Goal: Information Seeking & Learning: Compare options

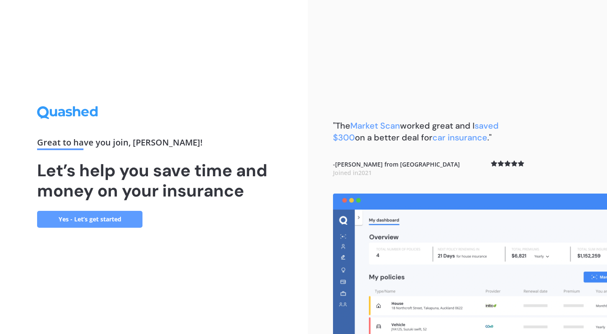
click at [101, 220] on link "Yes - Let’s get started" at bounding box center [89, 219] width 105 height 17
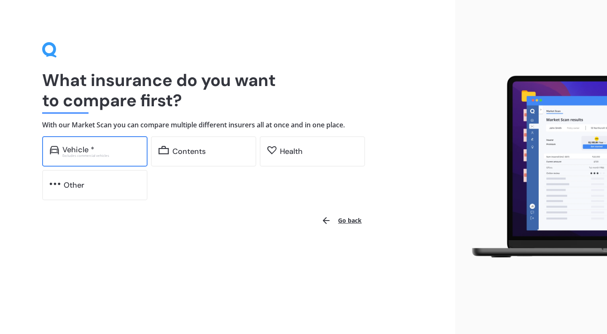
click at [96, 151] on div "Vehicle *" at bounding box center [101, 149] width 78 height 8
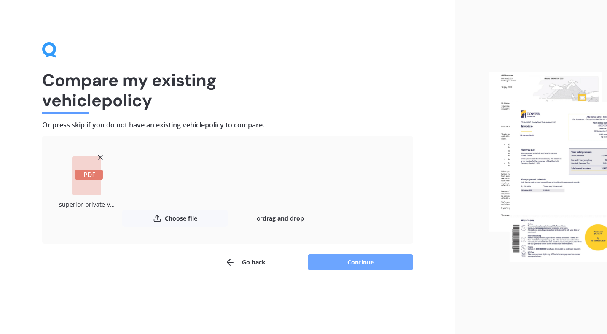
click at [358, 266] on button "Continue" at bounding box center [360, 262] width 105 height 16
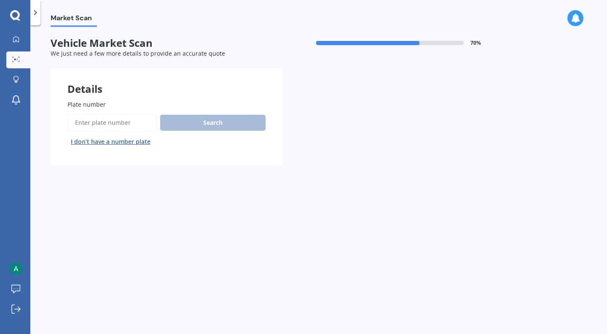
click at [137, 124] on input "Plate number" at bounding box center [111, 123] width 89 height 18
type input "HSC363"
click at [194, 118] on button "Search" at bounding box center [212, 123] width 105 height 16
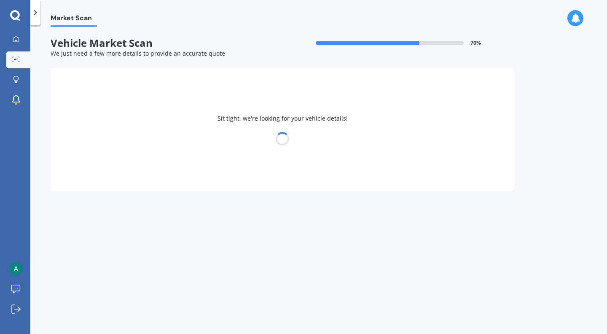
select select "MAZDA"
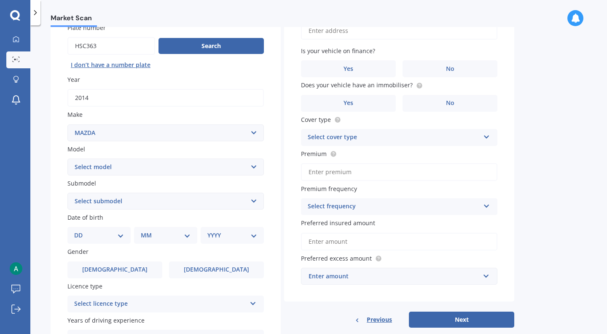
scroll to position [98, 0]
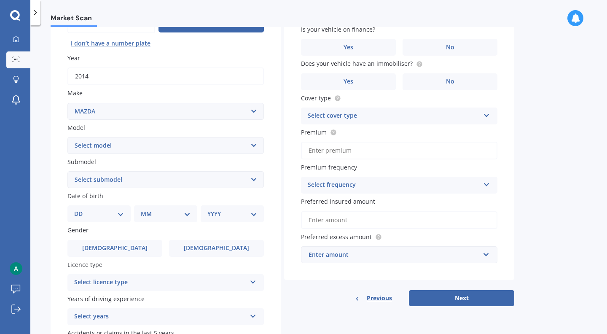
click at [256, 145] on select "Select model 121 2 3 323 323 / Familia 6 626 929 Atenza Autozam Axela AZ3 B2000…" at bounding box center [165, 145] width 196 height 17
select select "CX5"
click at [225, 182] on select "Select submodel 2.2 Diesel 2WD XD 2.5S 4WD Diesel Limited 4WD GSX 2.2 Diesel St…" at bounding box center [165, 179] width 196 height 17
click at [117, 214] on select "DD 01 02 03 04 05 06 07 08 09 10 11 12 13 14 15 16 17 18 19 20 21 22 23 24 25 2…" at bounding box center [99, 213] width 50 height 9
select select "06"
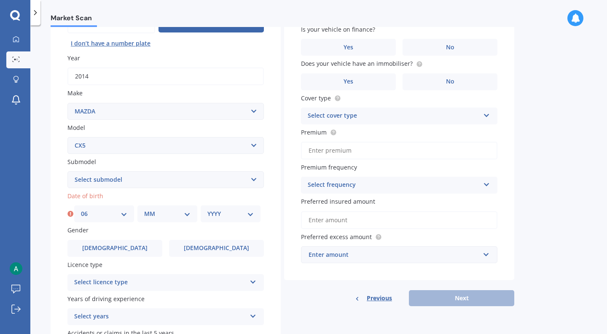
click at [167, 208] on div "MM 01 02 03 04 05 06 07 08 09 10 11 12" at bounding box center [167, 213] width 60 height 17
click at [185, 214] on select "MM 01 02 03 04 05 06 07 08 09 10 11 12" at bounding box center [167, 213] width 46 height 9
select select "10"
click at [244, 214] on select "YYYY 2025 2024 2023 2022 2021 2020 2019 2018 2017 2016 2015 2014 2013 2012 2011…" at bounding box center [230, 213] width 46 height 9
select select "1993"
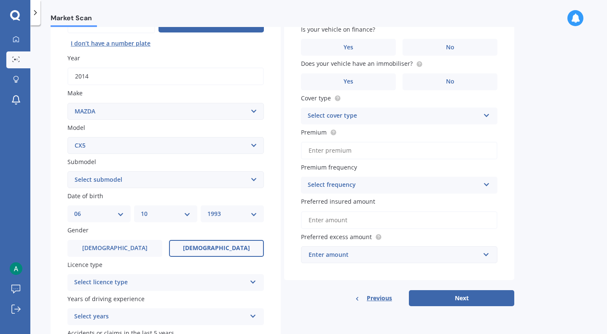
click at [197, 250] on label "[DEMOGRAPHIC_DATA]" at bounding box center [216, 248] width 95 height 17
click at [0, 0] on input "[DEMOGRAPHIC_DATA]" at bounding box center [0, 0] width 0 height 0
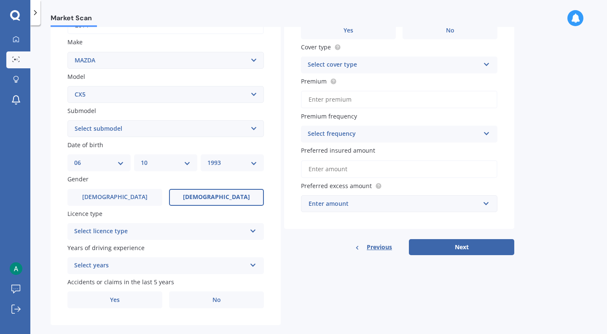
scroll to position [148, 0]
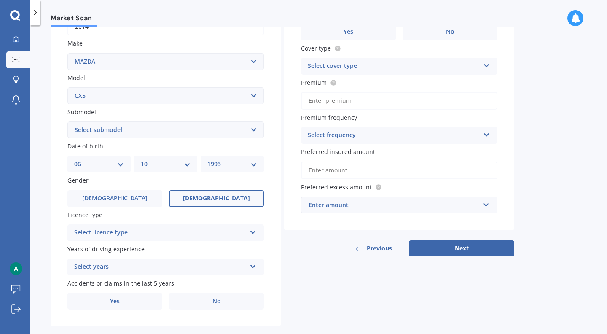
click at [257, 228] on div "Select licence type NZ Full NZ Restricted NZ Learners [GEOGRAPHIC_DATA] [GEOGRA…" at bounding box center [165, 232] width 196 height 17
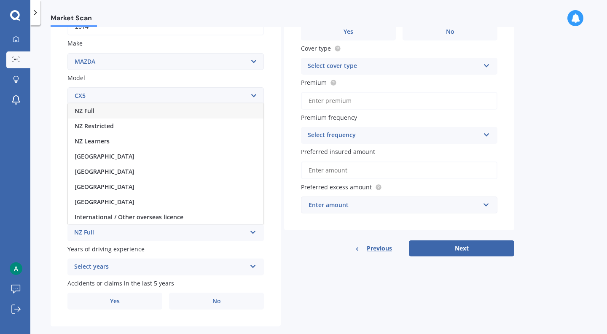
click at [197, 111] on div "NZ Full" at bounding box center [166, 110] width 196 height 15
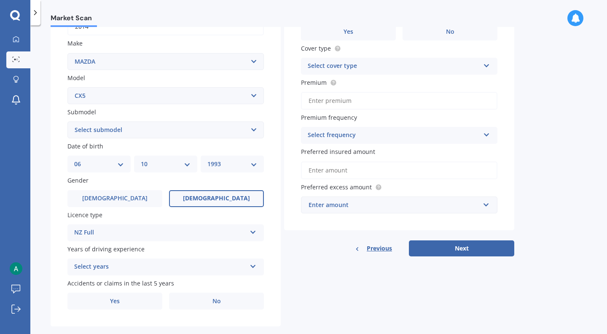
click at [175, 271] on div "Select years 5 or more years 4 years 3 years 2 years 1 year" at bounding box center [165, 266] width 196 height 17
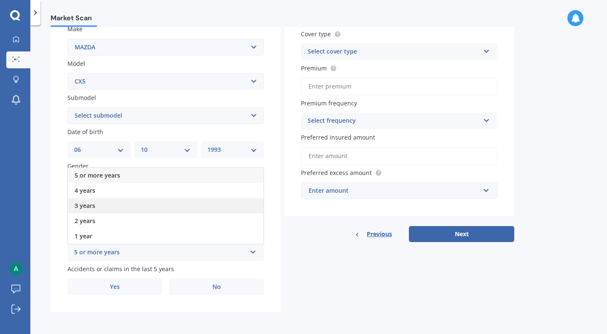
scroll to position [131, 0]
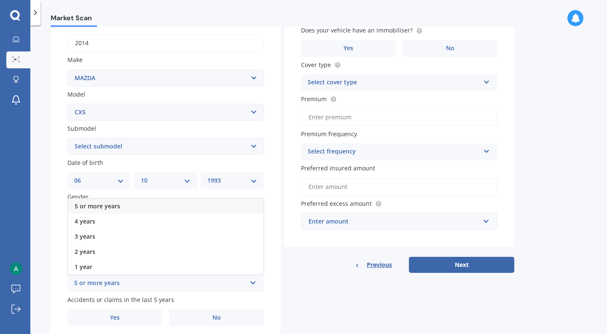
click at [167, 204] on div "5 or more years" at bounding box center [166, 205] width 196 height 15
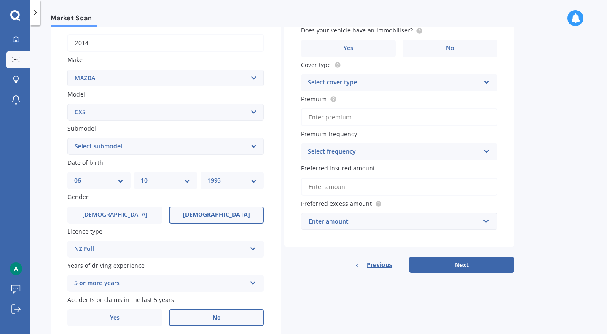
scroll to position [162, 0]
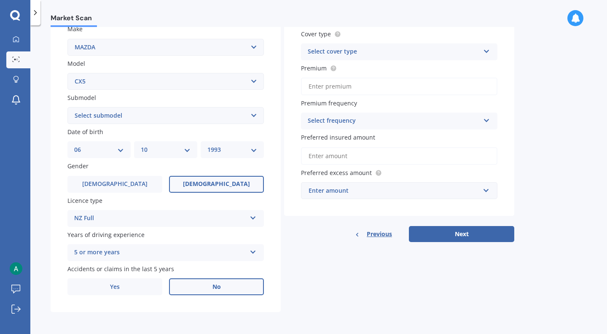
click at [209, 287] on label "No" at bounding box center [216, 286] width 95 height 17
click at [0, 0] on input "No" at bounding box center [0, 0] width 0 height 0
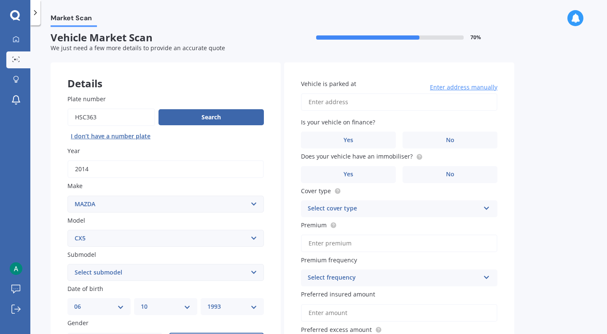
scroll to position [0, 0]
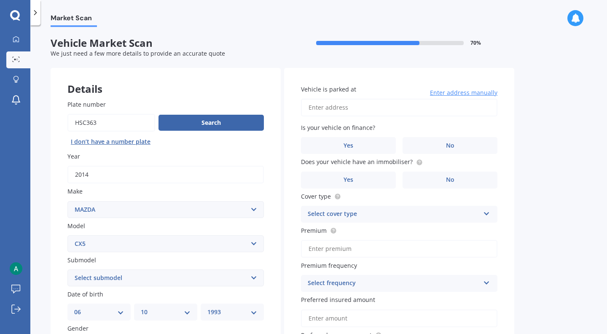
click at [376, 108] on input "Vehicle is parked at" at bounding box center [399, 108] width 196 height 18
type input "[STREET_ADDRESS]"
click at [427, 144] on label "No" at bounding box center [449, 145] width 95 height 17
click at [0, 0] on input "No" at bounding box center [0, 0] width 0 height 0
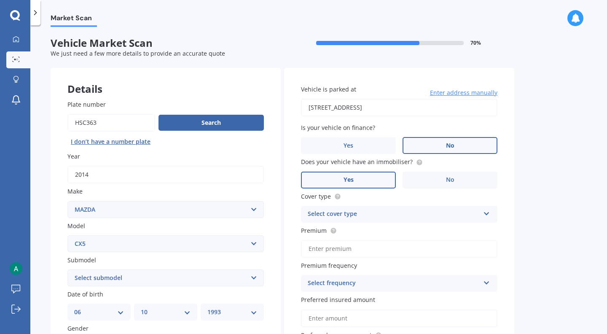
click at [378, 174] on label "Yes" at bounding box center [348, 180] width 95 height 17
click at [0, 0] on input "Yes" at bounding box center [0, 0] width 0 height 0
click at [491, 213] on div "Select cover type Comprehensive Third Party, Fire & Theft Third Party" at bounding box center [399, 214] width 196 height 17
click at [459, 230] on div "Comprehensive" at bounding box center [399, 230] width 196 height 15
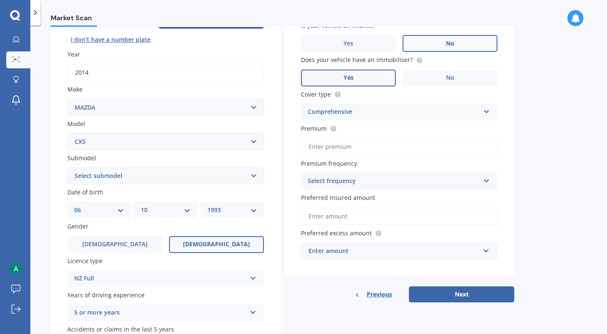
scroll to position [107, 0]
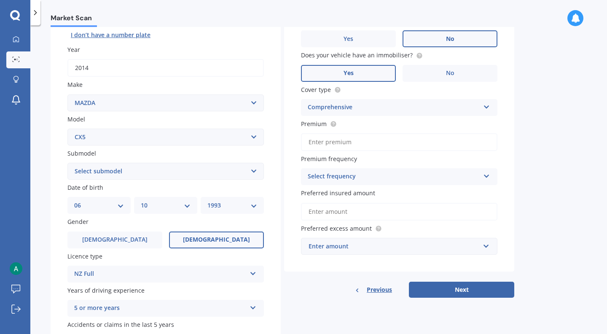
click at [335, 125] on icon at bounding box center [333, 124] width 7 height 7
click at [362, 139] on input "Premium" at bounding box center [399, 142] width 196 height 18
type input "$976.07"
click at [485, 177] on icon at bounding box center [486, 175] width 7 height 6
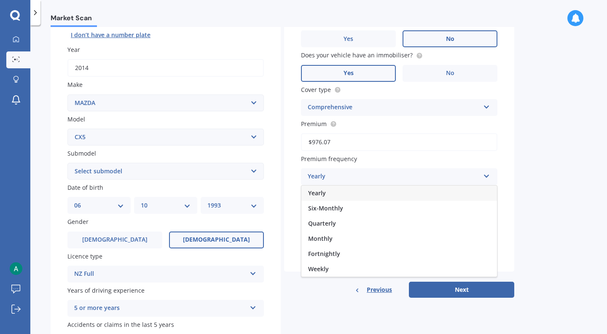
click at [439, 193] on div "Yearly" at bounding box center [399, 192] width 196 height 15
click at [421, 212] on input "Preferred insured amount" at bounding box center [399, 212] width 196 height 18
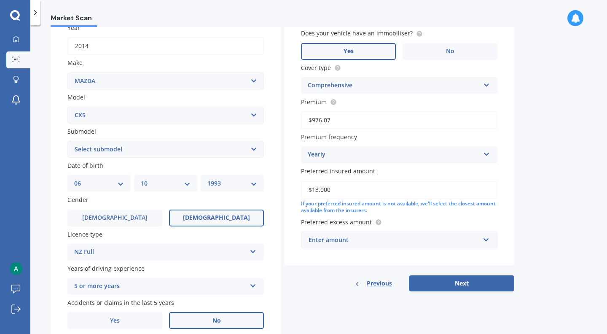
scroll to position [130, 0]
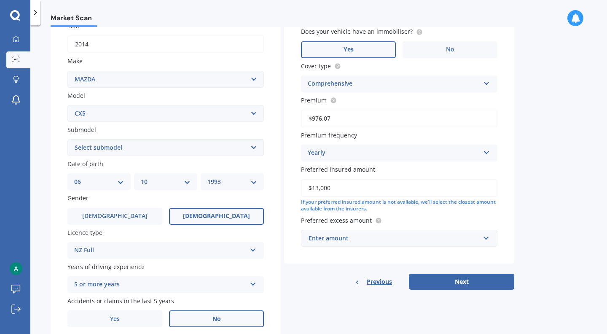
type input "$13,000"
click at [482, 239] on input "text" at bounding box center [396, 238] width 189 height 16
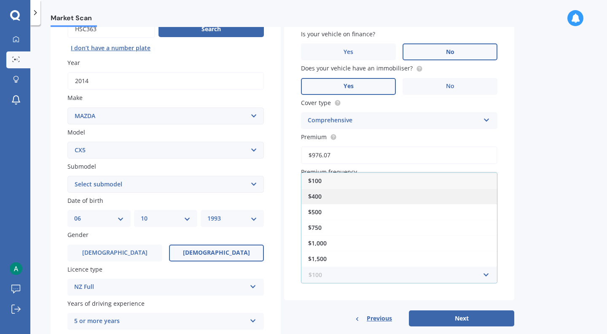
scroll to position [93, 0]
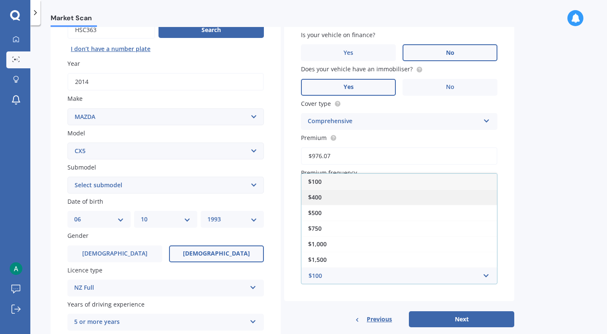
click at [406, 197] on div "$400" at bounding box center [399, 197] width 196 height 16
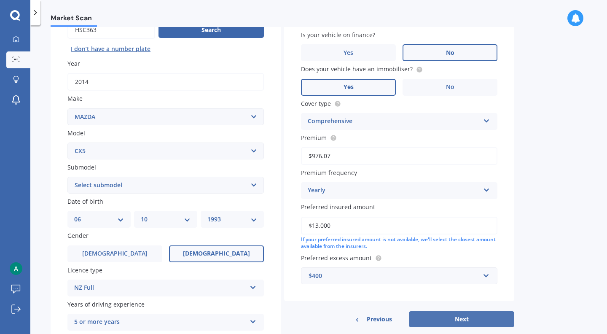
click at [464, 318] on button "Next" at bounding box center [461, 319] width 105 height 16
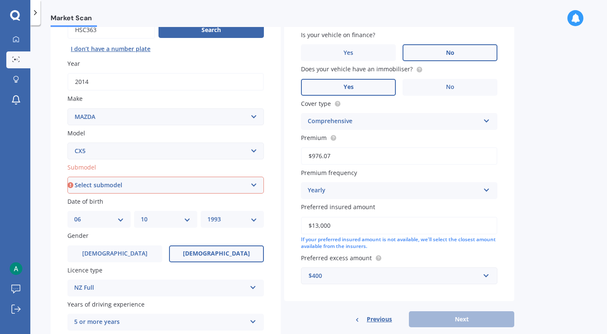
click at [252, 181] on select "Select submodel 2.2 Diesel 2WD XD 2.5S 4WD Diesel Limited 4WD GSX 2.2 Diesel St…" at bounding box center [165, 185] width 196 height 17
select select "AWD DIESEL GSX"
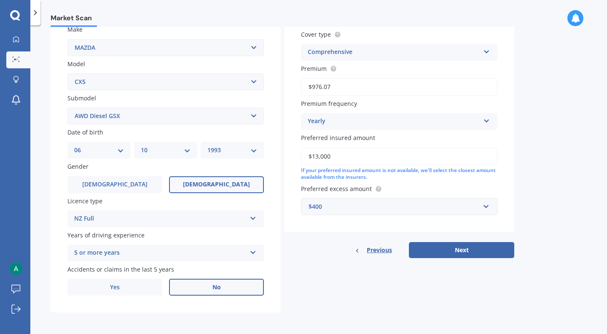
scroll to position [162, 0]
click at [442, 254] on button "Next" at bounding box center [461, 249] width 105 height 16
select select "06"
select select "10"
select select "1993"
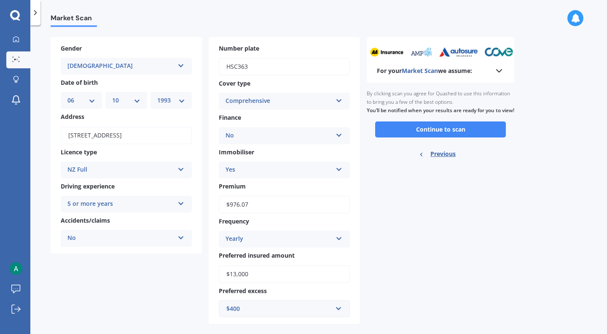
scroll to position [37, 0]
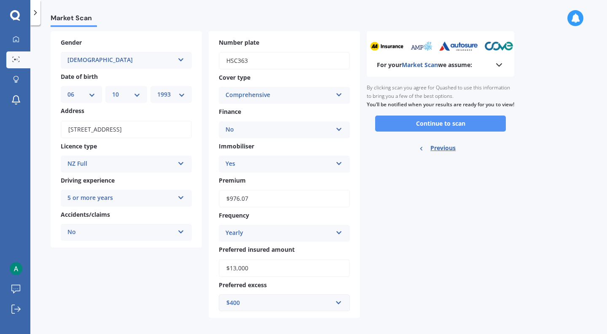
click at [472, 131] on button "Continue to scan" at bounding box center [440, 123] width 131 height 16
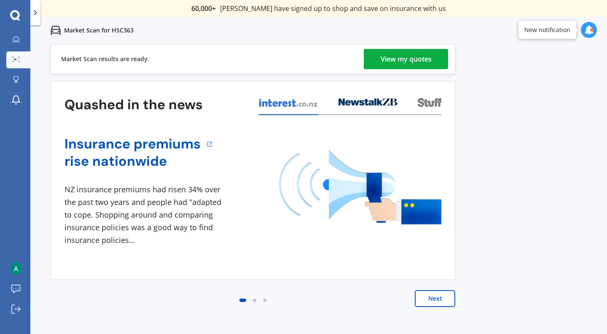
click at [377, 54] on link "View my quotes" at bounding box center [406, 59] width 84 height 20
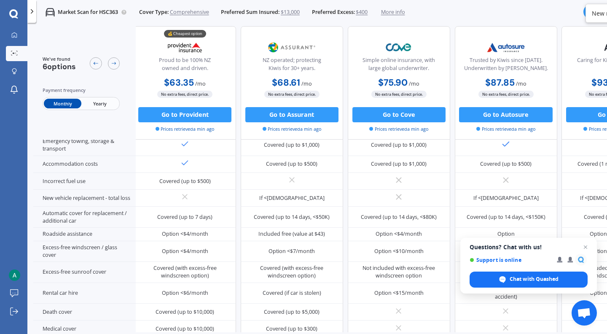
scroll to position [0, 2]
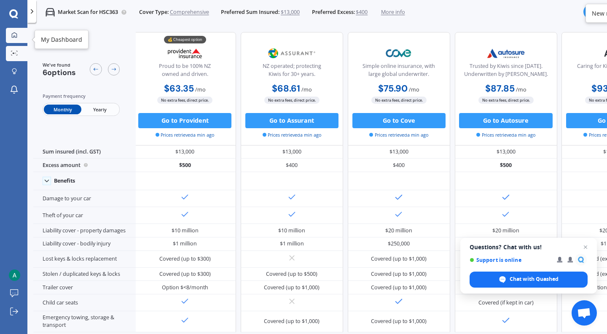
click at [18, 40] on link "My Dashboard" at bounding box center [16, 35] width 21 height 15
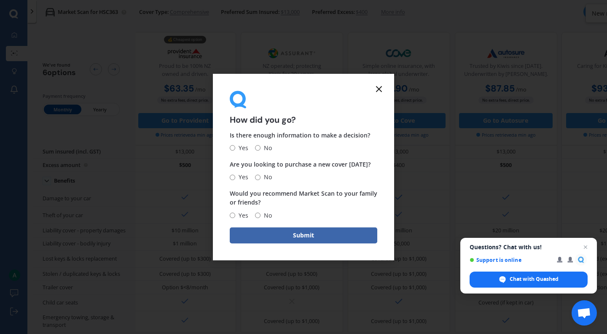
click at [234, 147] on input "Yes" at bounding box center [232, 147] width 5 height 5
radio input "true"
click at [300, 239] on button "Submit" at bounding box center [303, 235] width 147 height 16
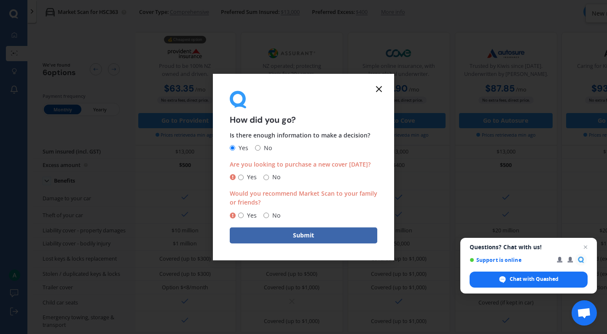
click at [311, 171] on div "Are you looking to purchase a new cover [DATE]? Yes No" at bounding box center [303, 171] width 147 height 22
click at [237, 175] on div "Yes No" at bounding box center [255, 177] width 51 height 10
click at [240, 177] on input "Yes" at bounding box center [240, 176] width 5 height 5
radio input "true"
click at [238, 214] on input "Yes" at bounding box center [240, 214] width 5 height 5
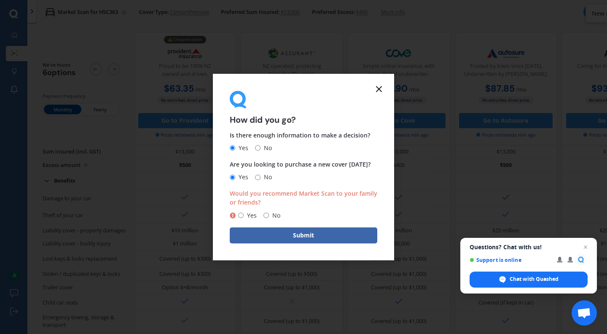
radio input "true"
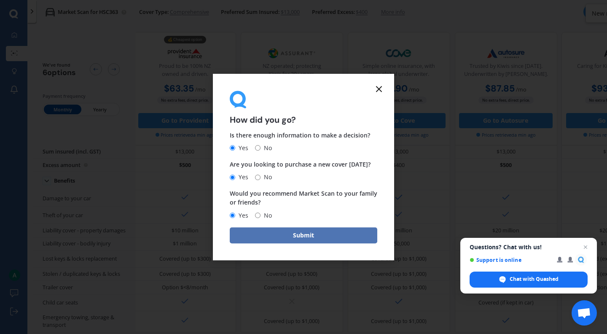
click at [274, 231] on button "Submit" at bounding box center [303, 235] width 147 height 16
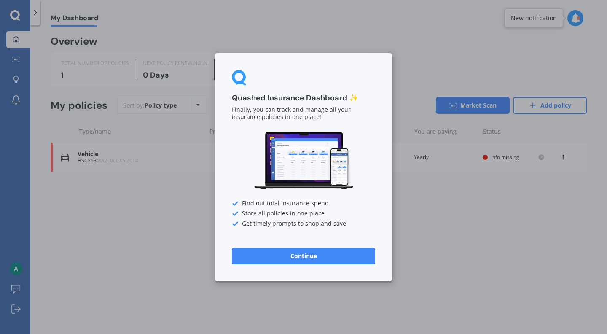
click at [330, 253] on button "Continue" at bounding box center [303, 255] width 143 height 17
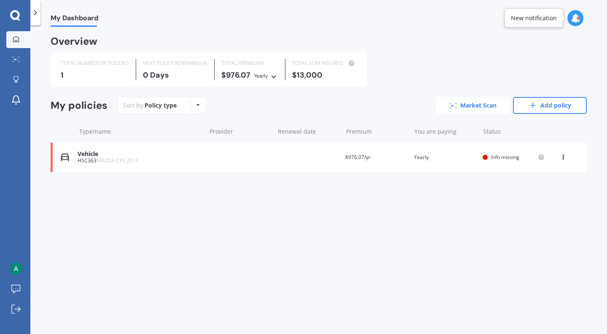
click at [474, 110] on link "Market Scan" at bounding box center [473, 105] width 74 height 17
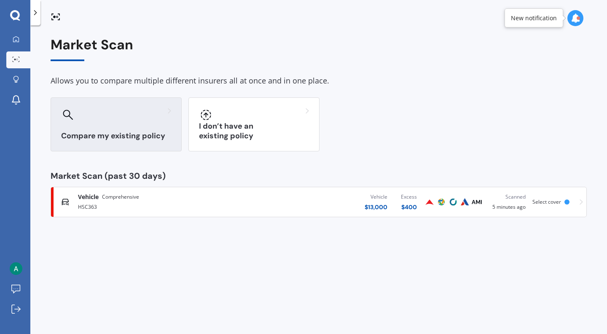
click at [131, 118] on div at bounding box center [116, 114] width 110 height 13
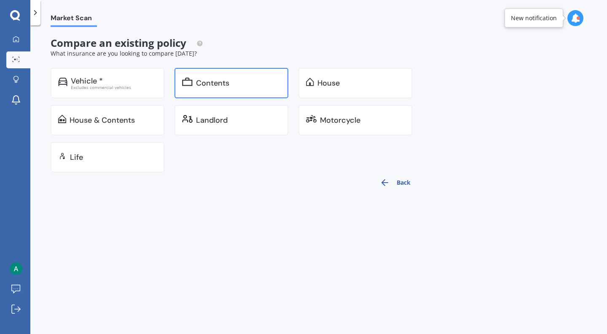
click at [190, 88] on div "Contents" at bounding box center [231, 83] width 114 height 30
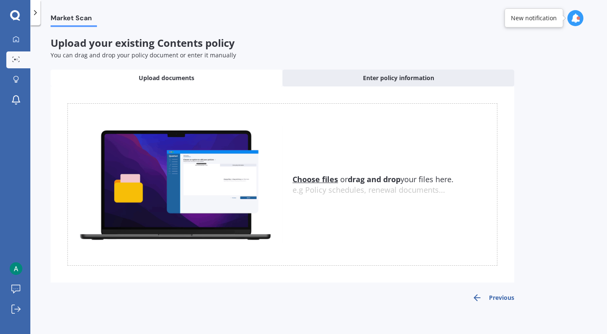
click at [321, 180] on u "Choose files" at bounding box center [315, 179] width 46 height 10
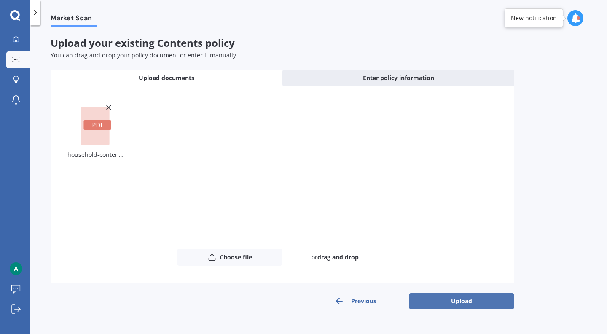
click at [467, 300] on button "Upload" at bounding box center [461, 301] width 105 height 16
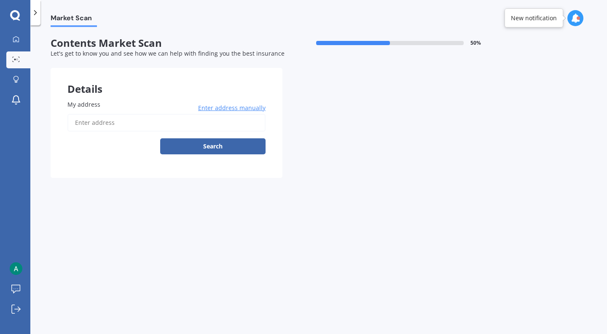
click at [102, 127] on input "My address" at bounding box center [166, 123] width 198 height 18
type input "[STREET_ADDRESS]"
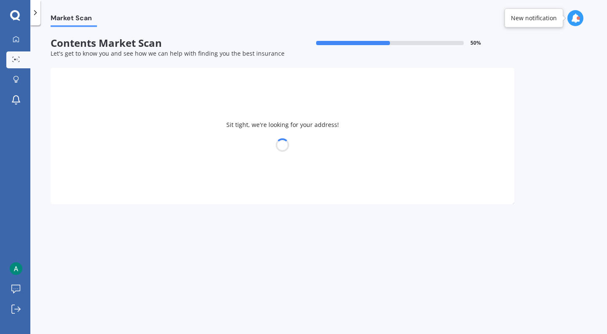
select select "06"
select select "10"
select select "1993"
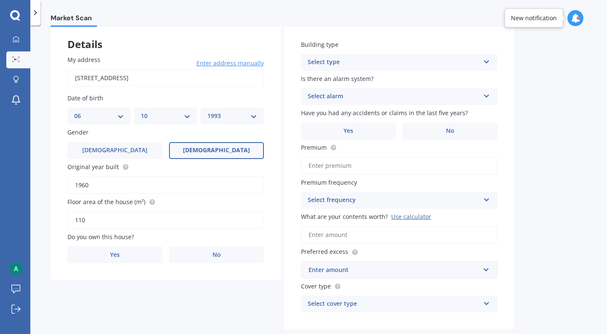
scroll to position [53, 0]
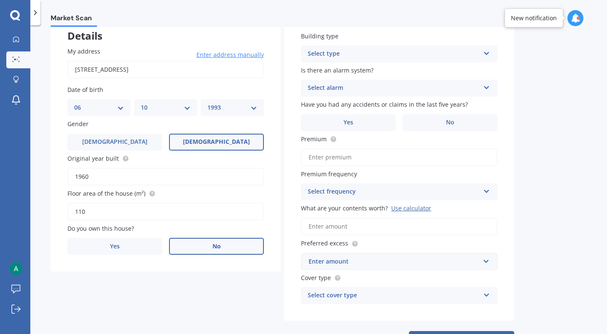
click at [199, 248] on label "No" at bounding box center [216, 246] width 95 height 17
click at [0, 0] on input "No" at bounding box center [0, 0] width 0 height 0
click at [233, 276] on div "Select occupant" at bounding box center [160, 281] width 172 height 10
click at [230, 295] on div "Tenant" at bounding box center [166, 296] width 196 height 15
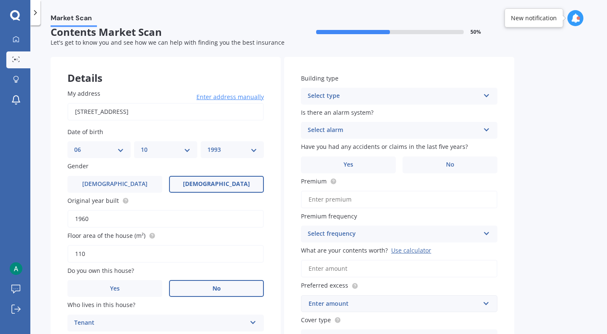
scroll to position [0, 0]
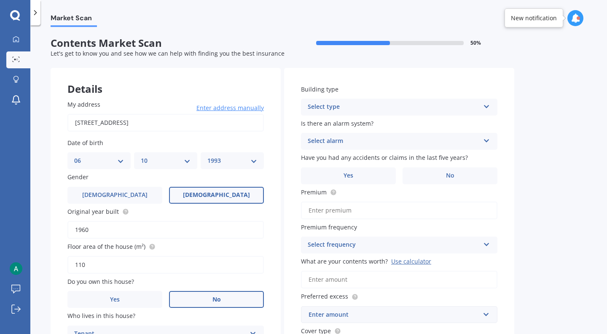
click at [486, 106] on icon at bounding box center [486, 105] width 7 height 6
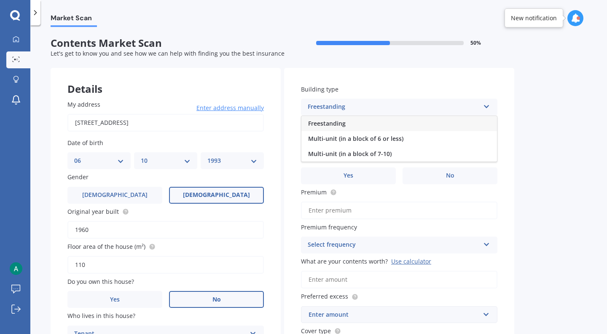
click at [473, 121] on div "Freestanding" at bounding box center [399, 123] width 196 height 15
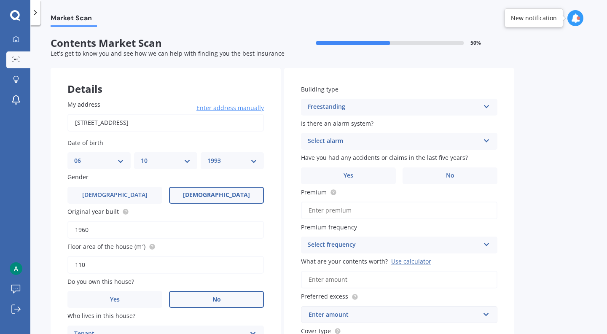
click at [478, 140] on div "Select alarm" at bounding box center [394, 141] width 172 height 10
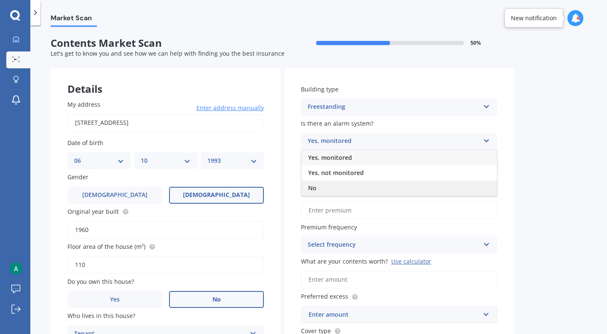
click at [478, 181] on div "No" at bounding box center [399, 187] width 196 height 15
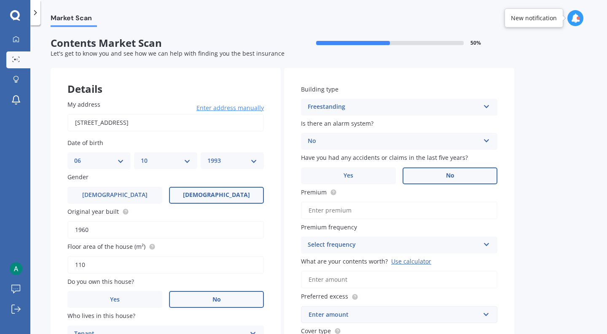
click at [412, 177] on label "No" at bounding box center [449, 175] width 95 height 17
click at [0, 0] on input "No" at bounding box center [0, 0] width 0 height 0
click at [485, 216] on input "Premium" at bounding box center [399, 210] width 196 height 18
type input "$716.15"
click at [477, 245] on div "Select frequency" at bounding box center [394, 245] width 172 height 10
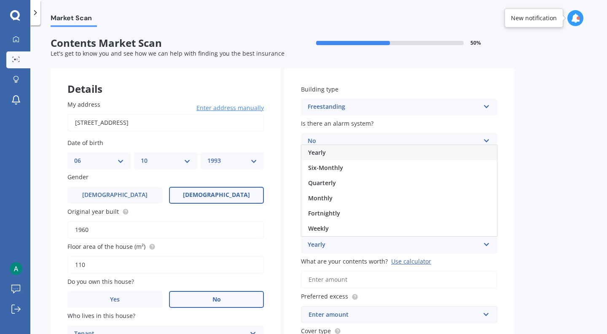
click at [437, 156] on div "Yearly" at bounding box center [399, 152] width 196 height 15
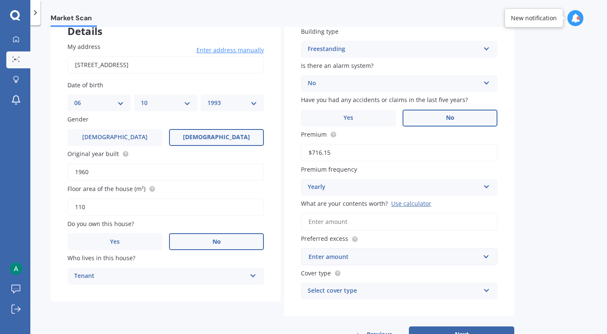
scroll to position [63, 0]
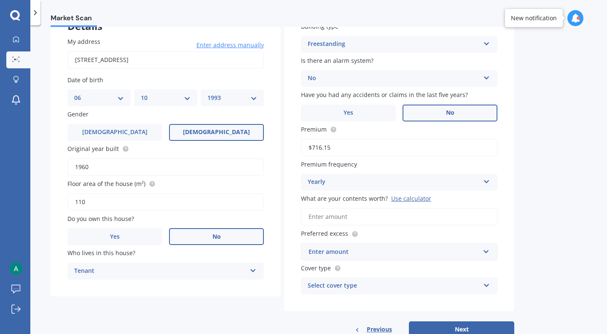
click at [467, 215] on input "What are your contents worth? Use calculator" at bounding box center [399, 217] width 196 height 18
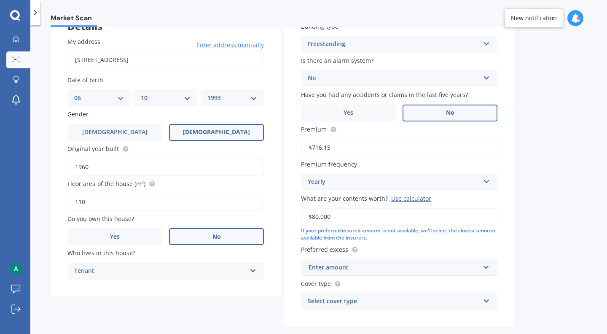
type input "$80,000"
click at [474, 263] on div "Enter amount" at bounding box center [393, 267] width 171 height 9
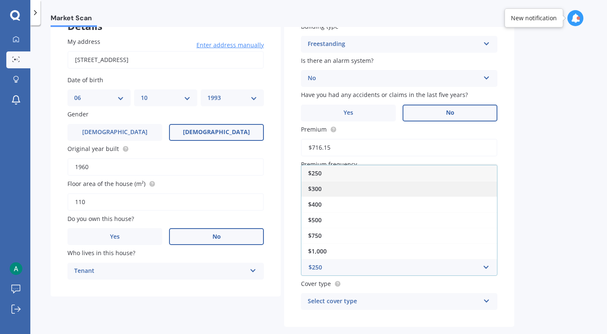
click at [427, 190] on div "$300" at bounding box center [399, 189] width 196 height 16
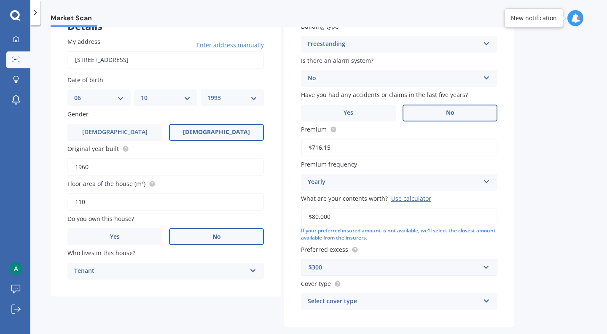
click at [478, 301] on div "Select cover type" at bounding box center [394, 301] width 172 height 10
click at [512, 282] on div "Building type Freestanding Freestanding Multi-unit (in a block of 6 or less) Mu…" at bounding box center [399, 166] width 230 height 322
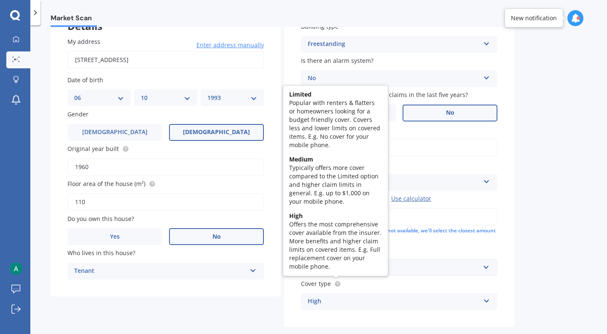
click at [339, 284] on circle at bounding box center [337, 283] width 5 height 5
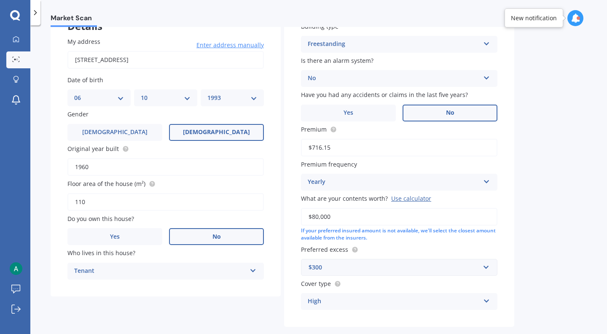
scroll to position [104, 0]
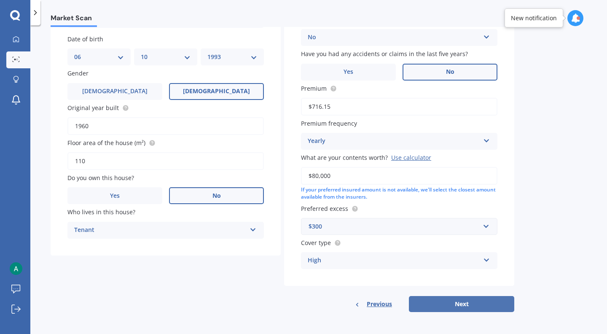
click at [448, 303] on button "Next" at bounding box center [461, 304] width 105 height 16
select select "06"
select select "10"
select select "1993"
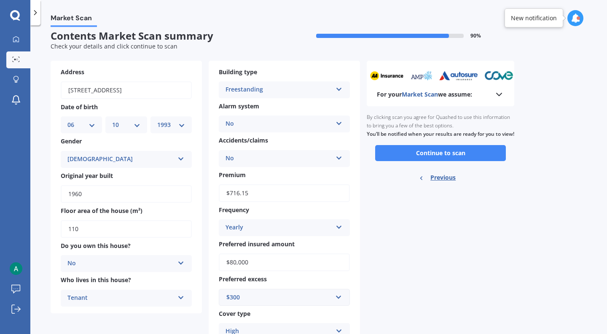
scroll to position [0, 0]
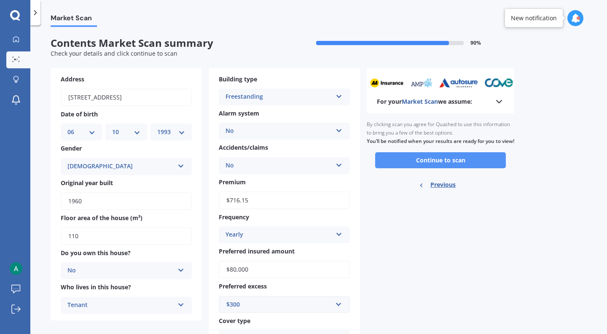
click at [410, 168] on button "Continue to scan" at bounding box center [440, 160] width 131 height 16
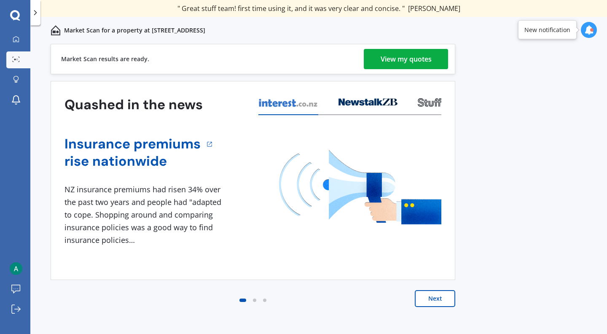
click at [394, 57] on div "View my quotes" at bounding box center [406, 59] width 51 height 20
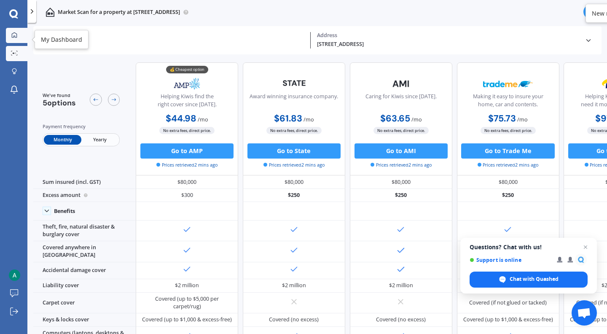
click at [11, 33] on div at bounding box center [14, 35] width 11 height 7
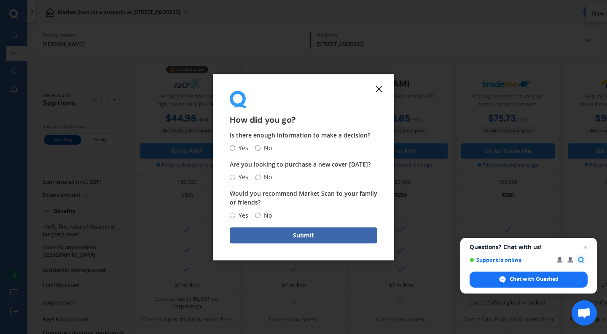
click at [232, 149] on input "Yes" at bounding box center [232, 147] width 5 height 5
radio input "true"
click at [236, 177] on span "Yes" at bounding box center [241, 177] width 13 height 10
click at [235, 177] on input "Yes" at bounding box center [232, 176] width 5 height 5
radio input "true"
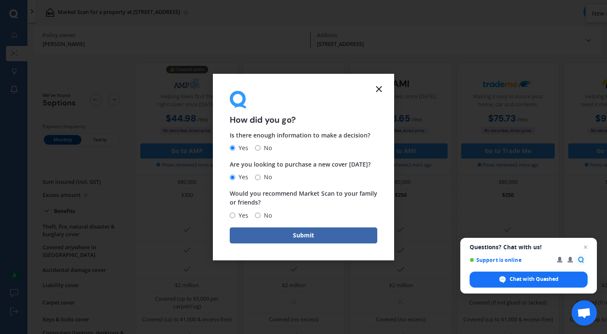
click at [231, 215] on input "Yes" at bounding box center [232, 214] width 5 height 5
radio input "true"
click at [248, 229] on button "Submit" at bounding box center [303, 235] width 147 height 16
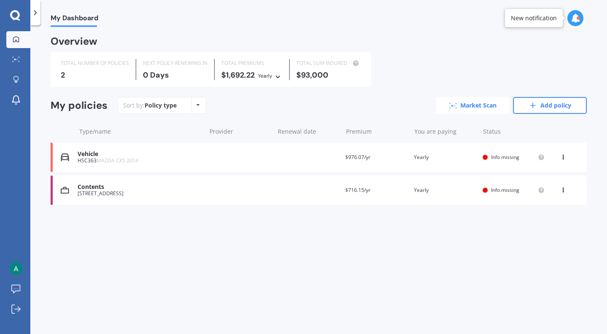
click at [463, 107] on link "Market Scan" at bounding box center [473, 105] width 74 height 17
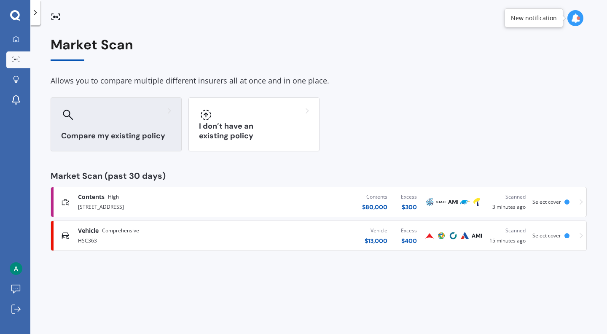
click at [138, 126] on div "Compare my existing policy" at bounding box center [116, 124] width 131 height 54
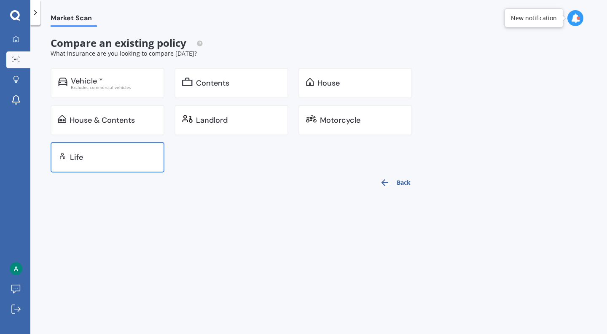
click at [116, 166] on div "Life" at bounding box center [108, 157] width 114 height 30
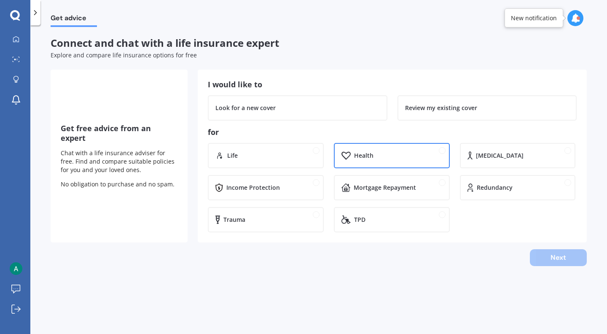
click at [372, 148] on div "Health" at bounding box center [392, 155] width 116 height 25
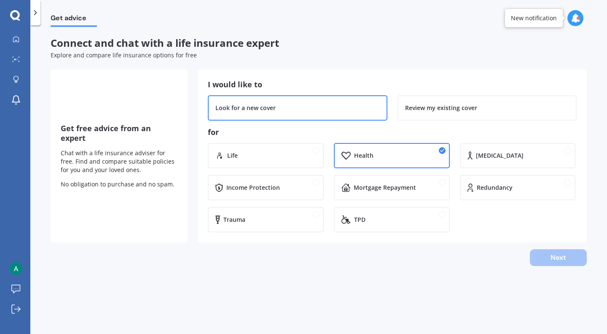
click at [361, 111] on div "Look for a new cover" at bounding box center [297, 108] width 164 height 8
click at [560, 258] on button "Next" at bounding box center [558, 257] width 57 height 17
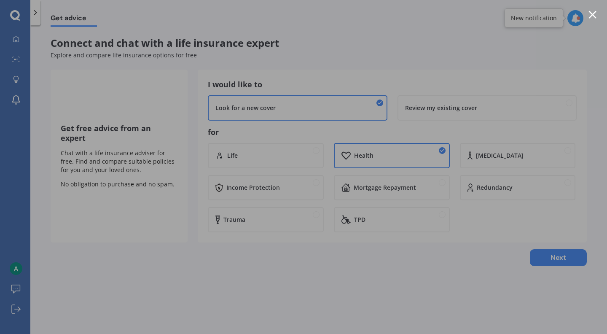
click at [594, 17] on div at bounding box center [592, 15] width 8 height 8
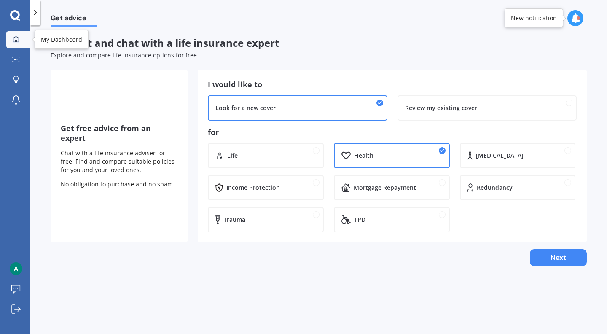
click at [14, 38] on icon at bounding box center [16, 39] width 7 height 7
